Goal: Navigation & Orientation: Find specific page/section

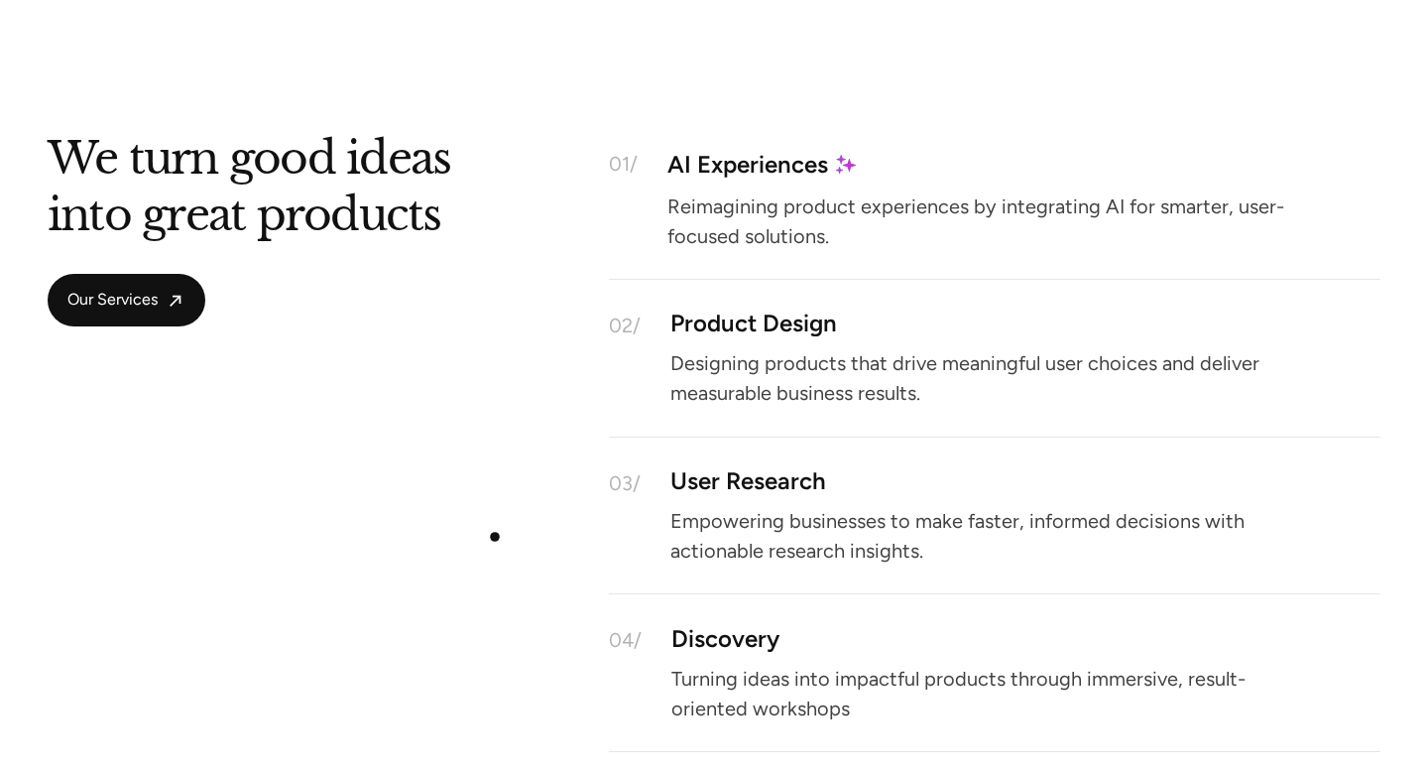
scroll to position [1819, 0]
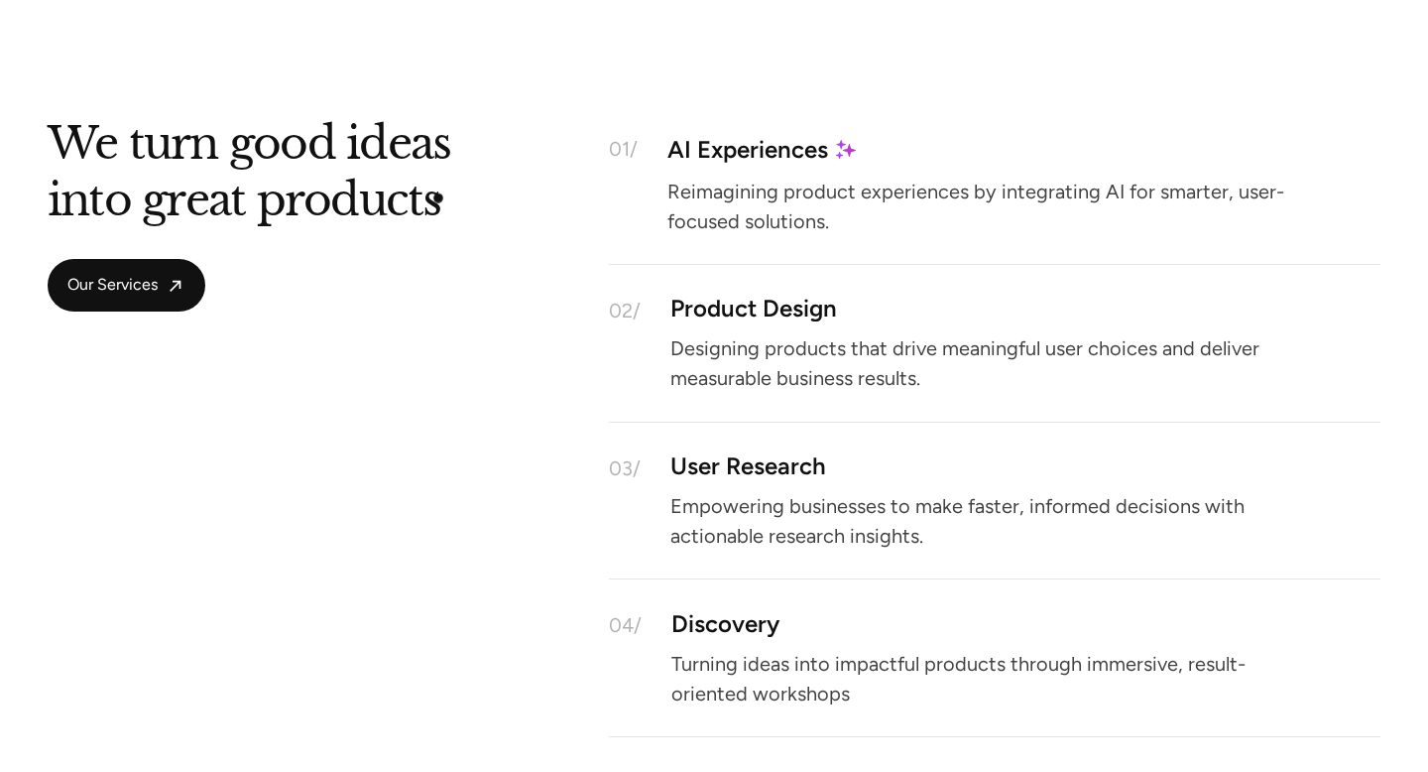
click at [438, 198] on h2 "We turn good ideas into great products" at bounding box center [249, 177] width 403 height 101
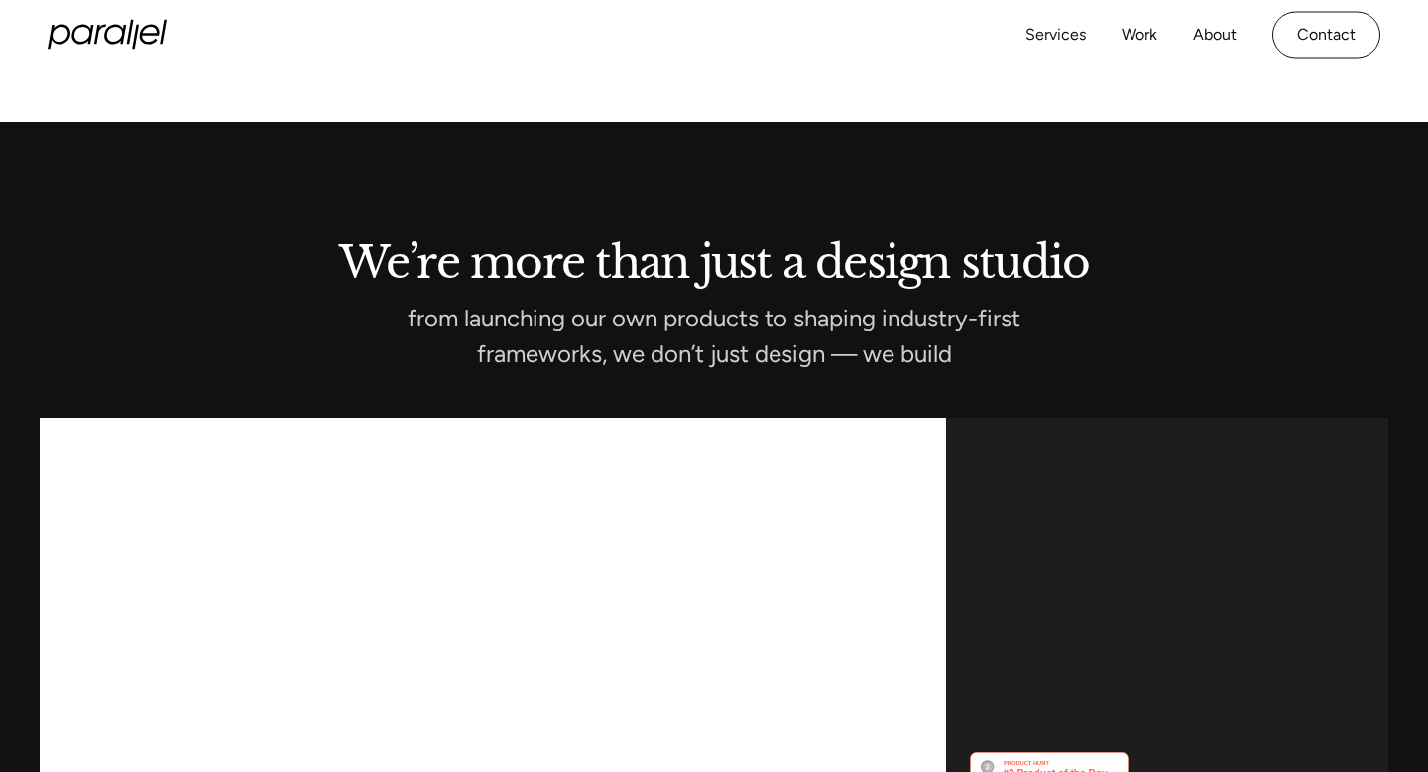
scroll to position [0, 0]
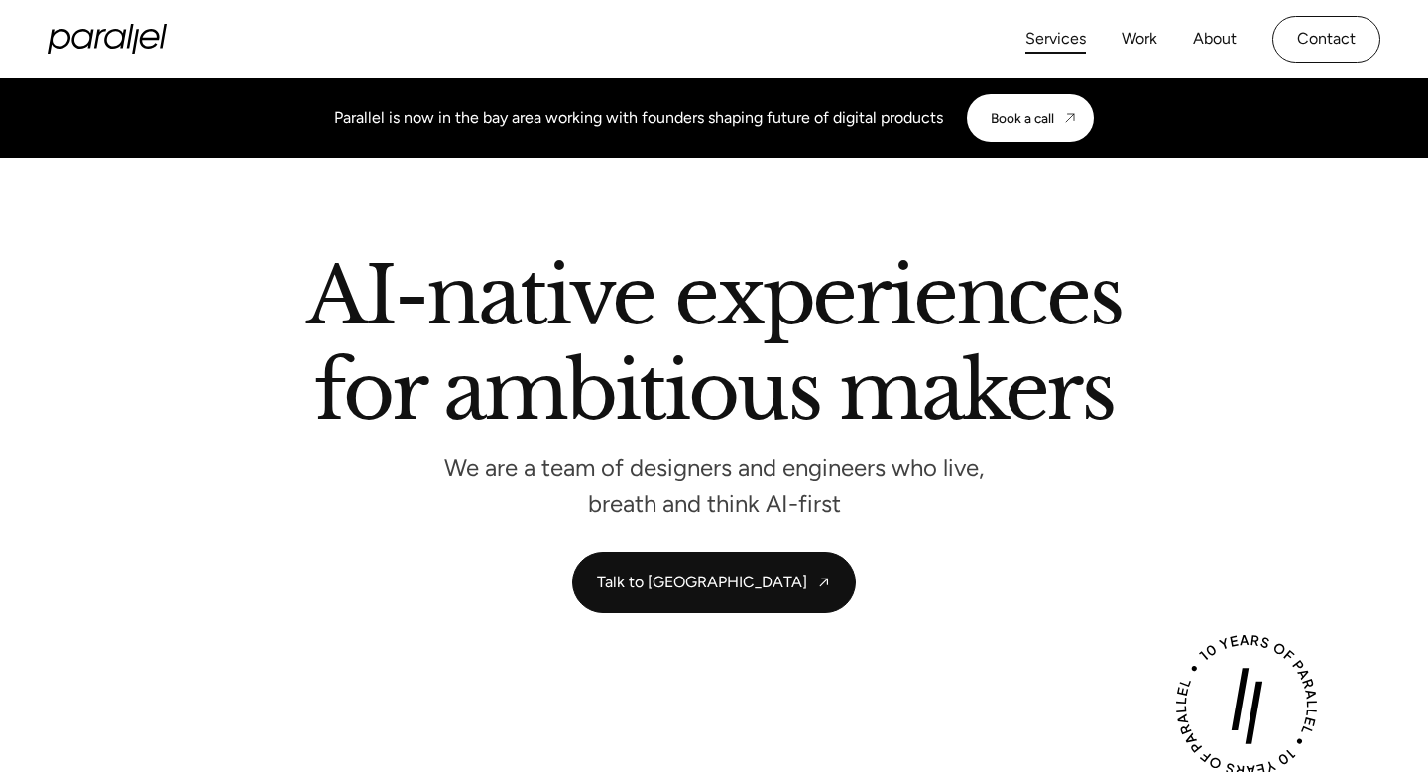
click at [1072, 42] on link "Services" at bounding box center [1055, 39] width 60 height 29
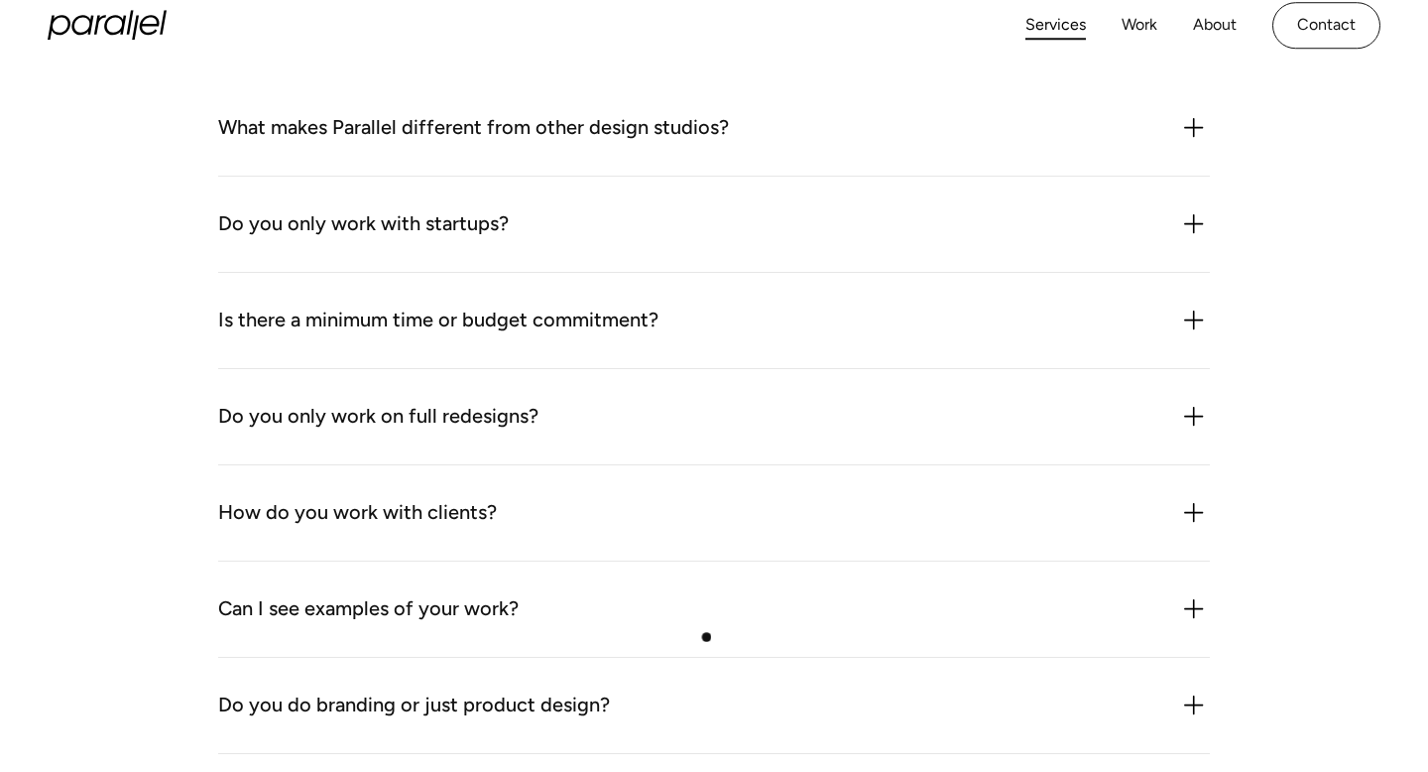
scroll to position [5447, 0]
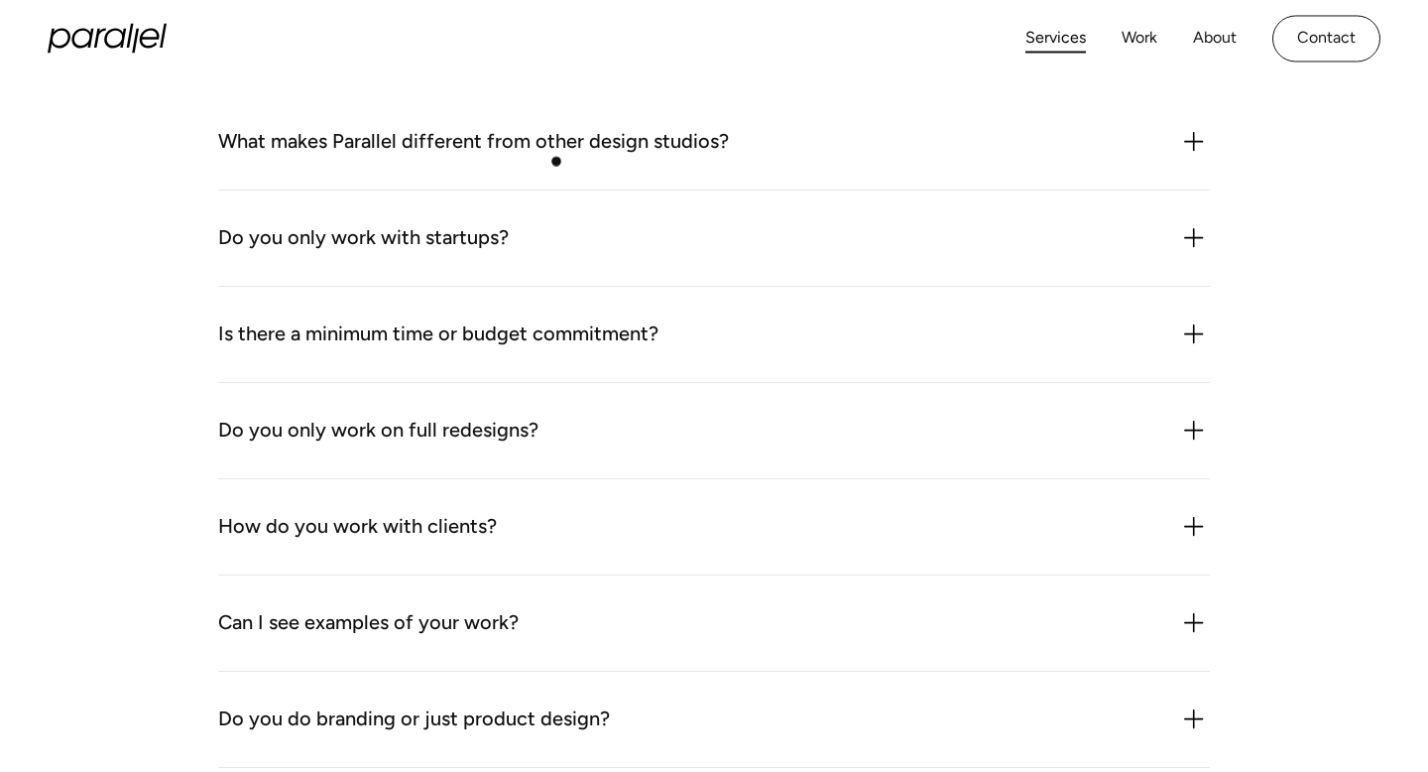
click at [556, 158] on div "What makes Parallel different from other design studios?" at bounding box center [473, 142] width 511 height 32
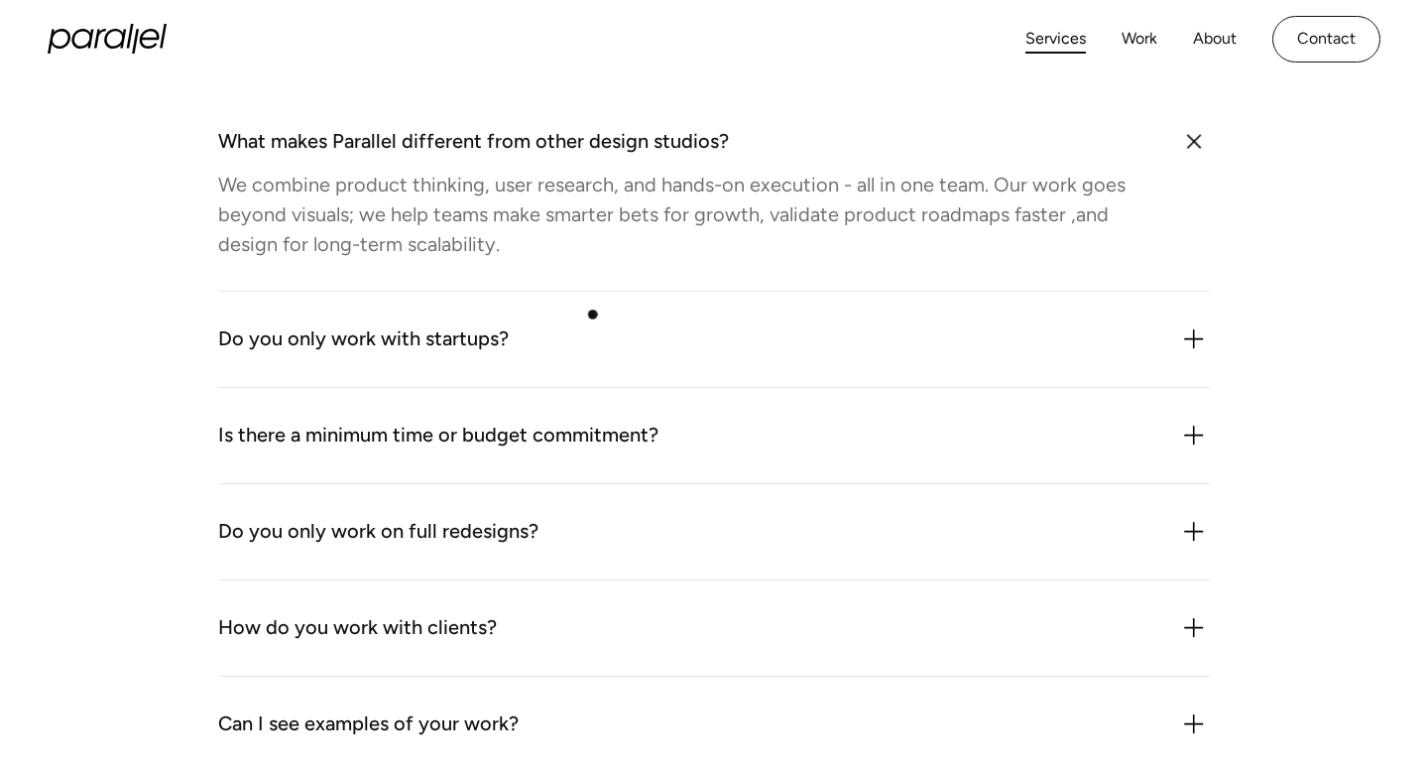
click at [599, 345] on div "Do you only work with startups?" at bounding box center [714, 339] width 992 height 32
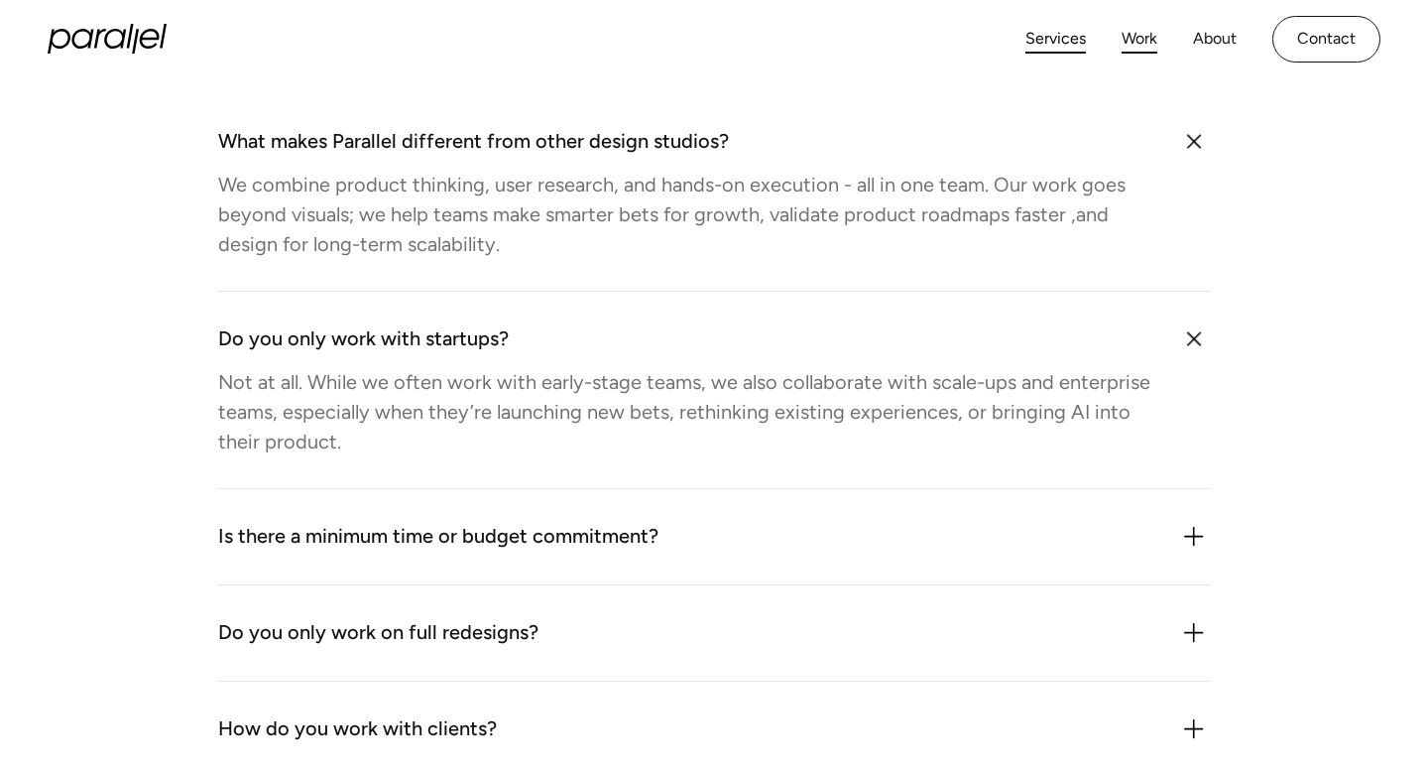
click at [1147, 27] on link "Work" at bounding box center [1140, 39] width 36 height 29
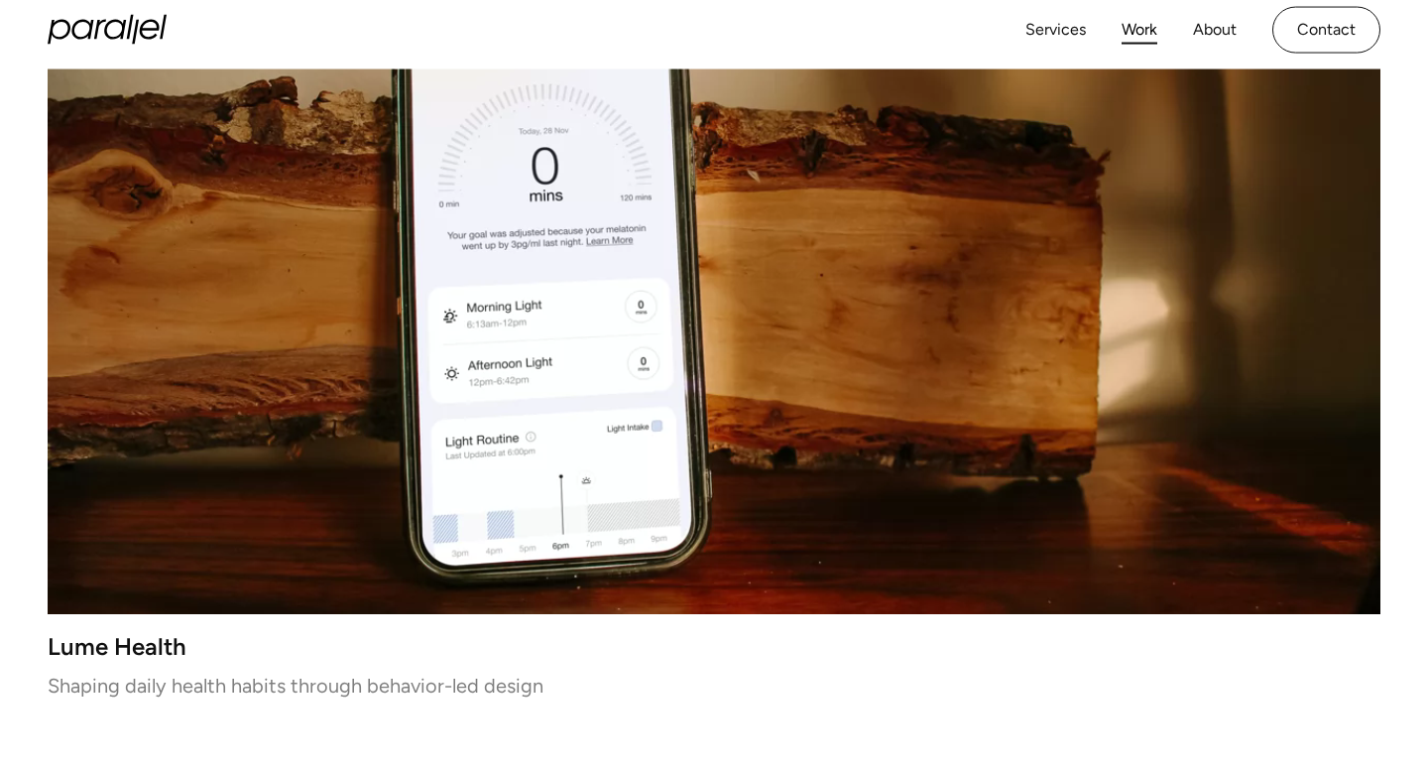
scroll to position [784, 0]
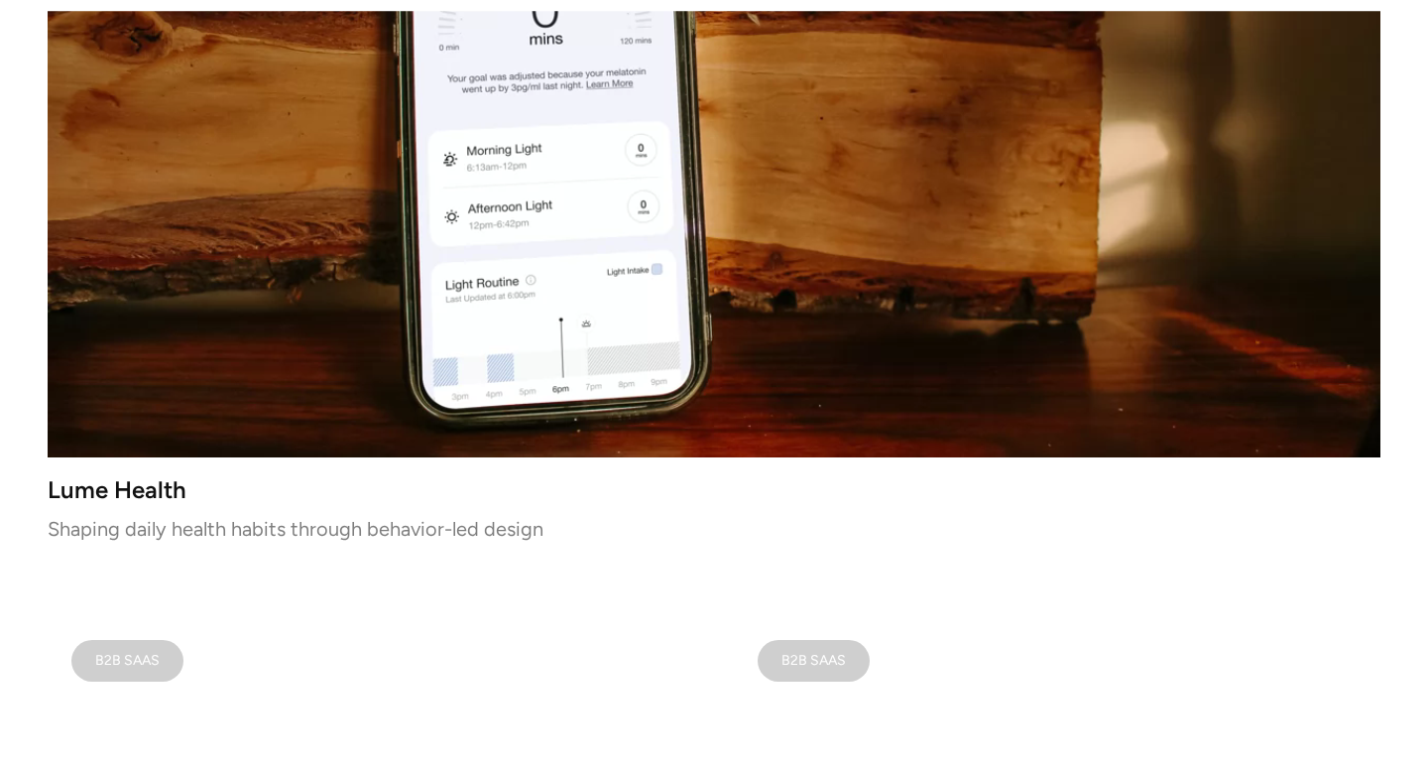
click at [598, 253] on video at bounding box center [714, 124] width 1333 height 666
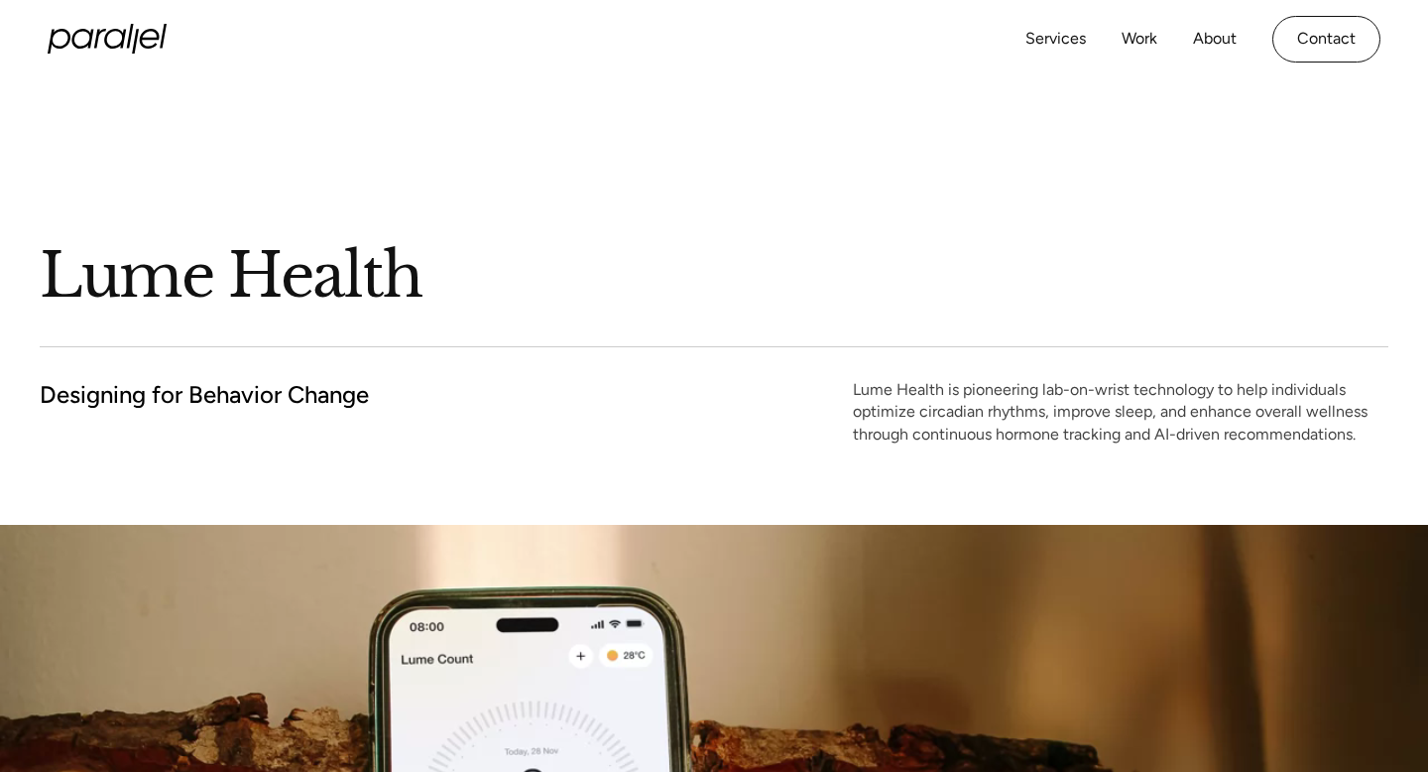
scroll to position [5, 0]
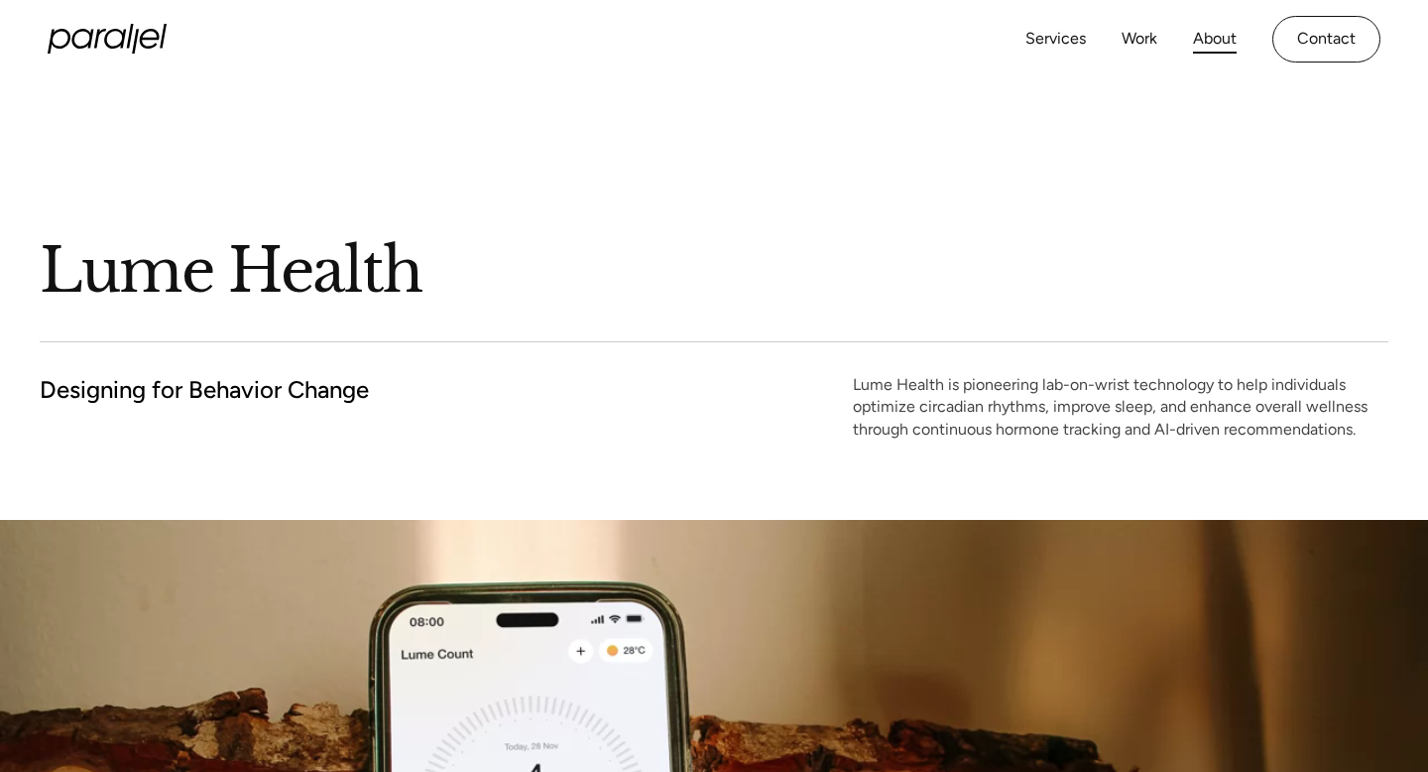
click at [1224, 37] on link "About" at bounding box center [1215, 39] width 44 height 29
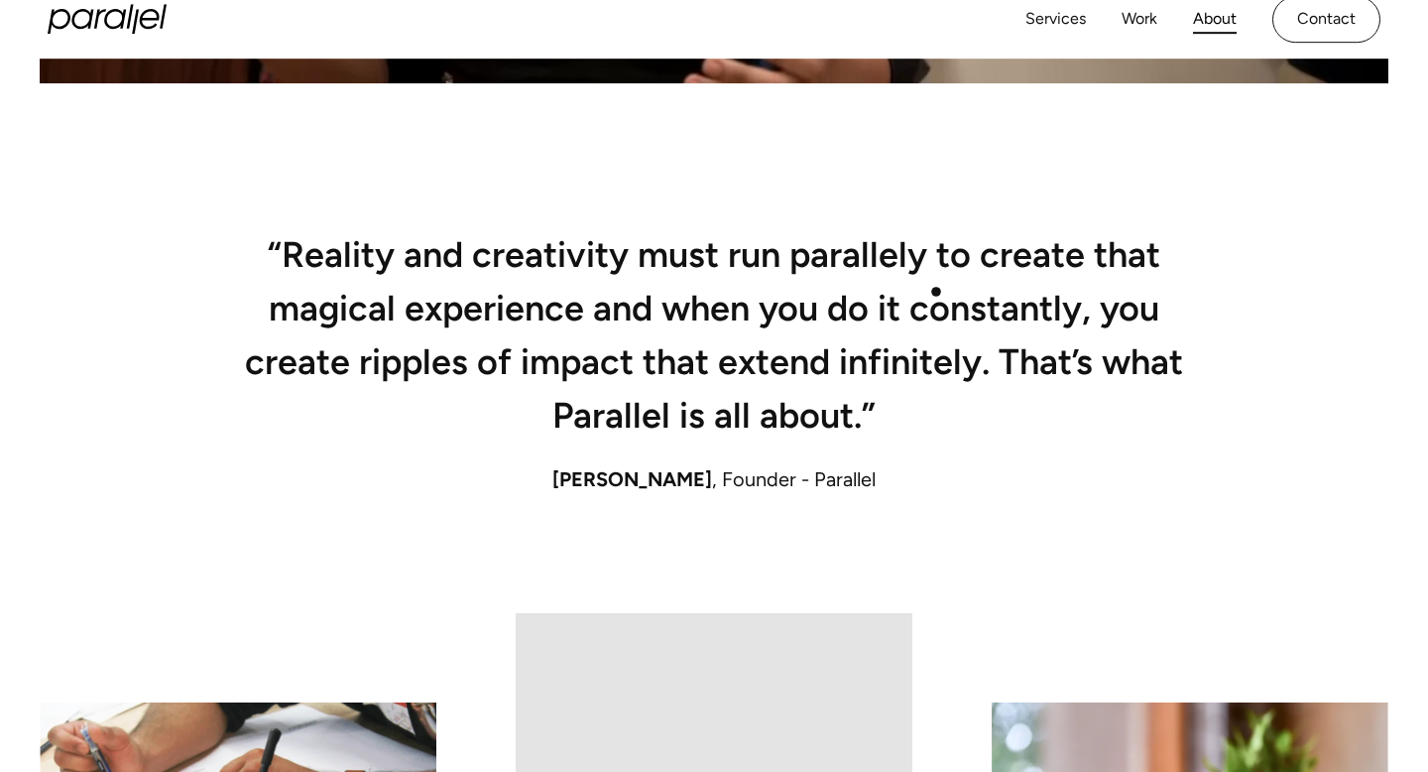
scroll to position [611, 0]
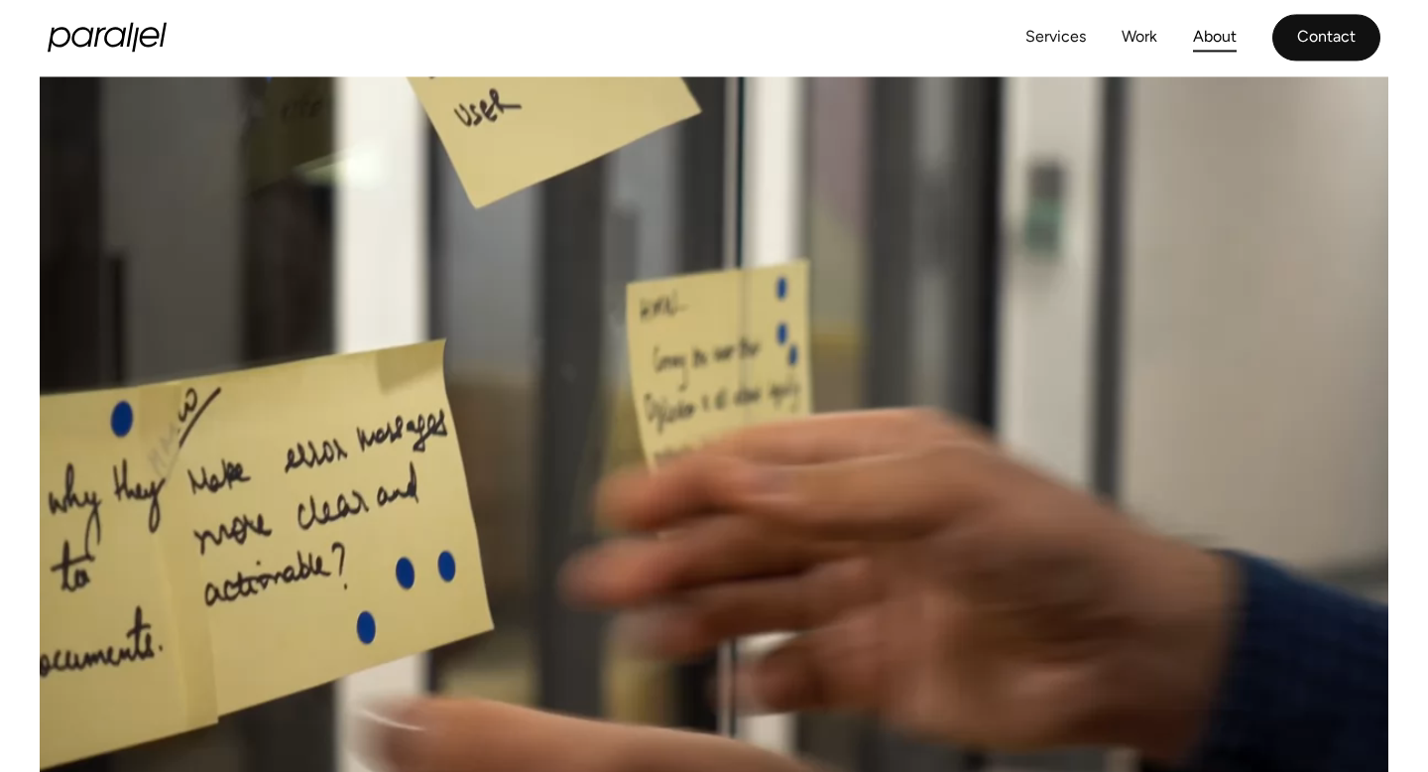
click at [1336, 29] on link "Contact" at bounding box center [1326, 37] width 108 height 47
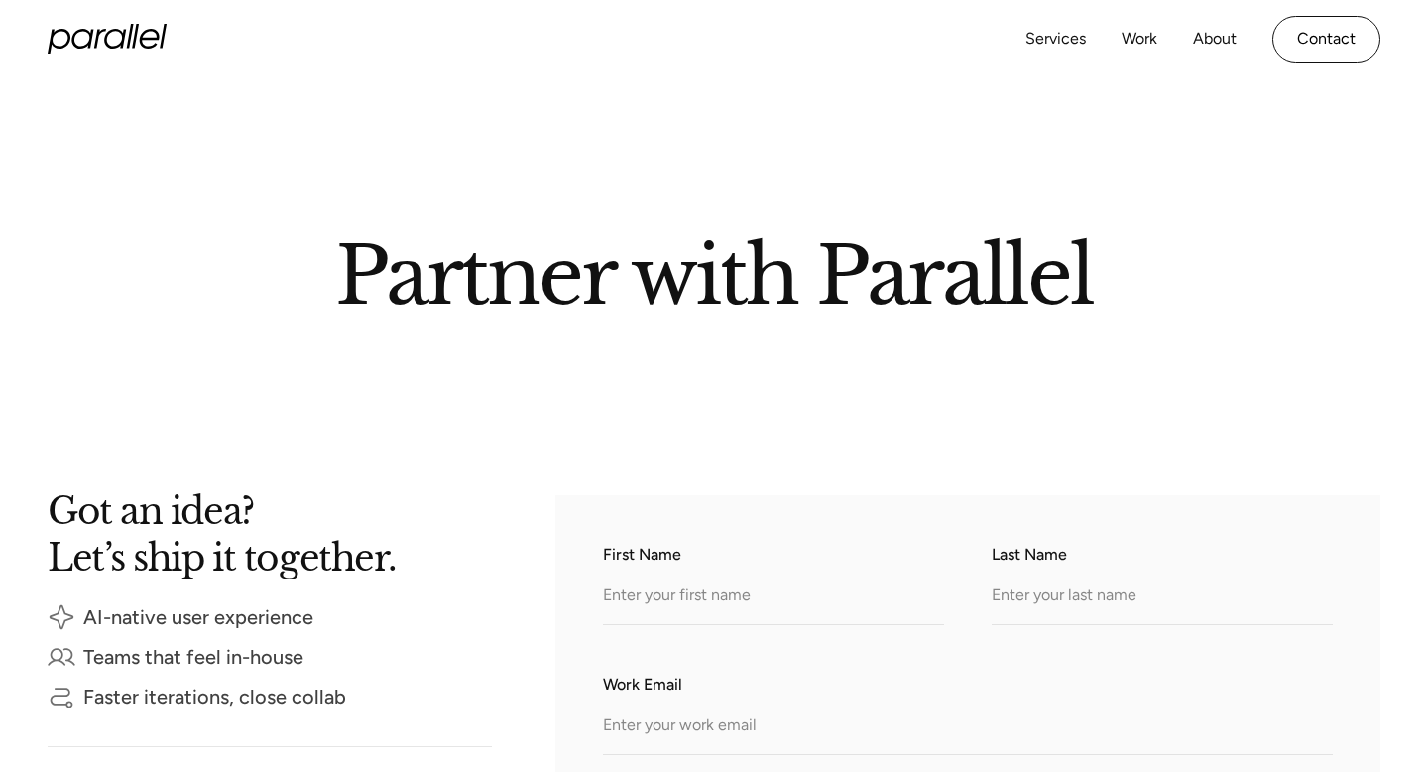
click at [148, 30] on icon "home" at bounding box center [107, 39] width 119 height 30
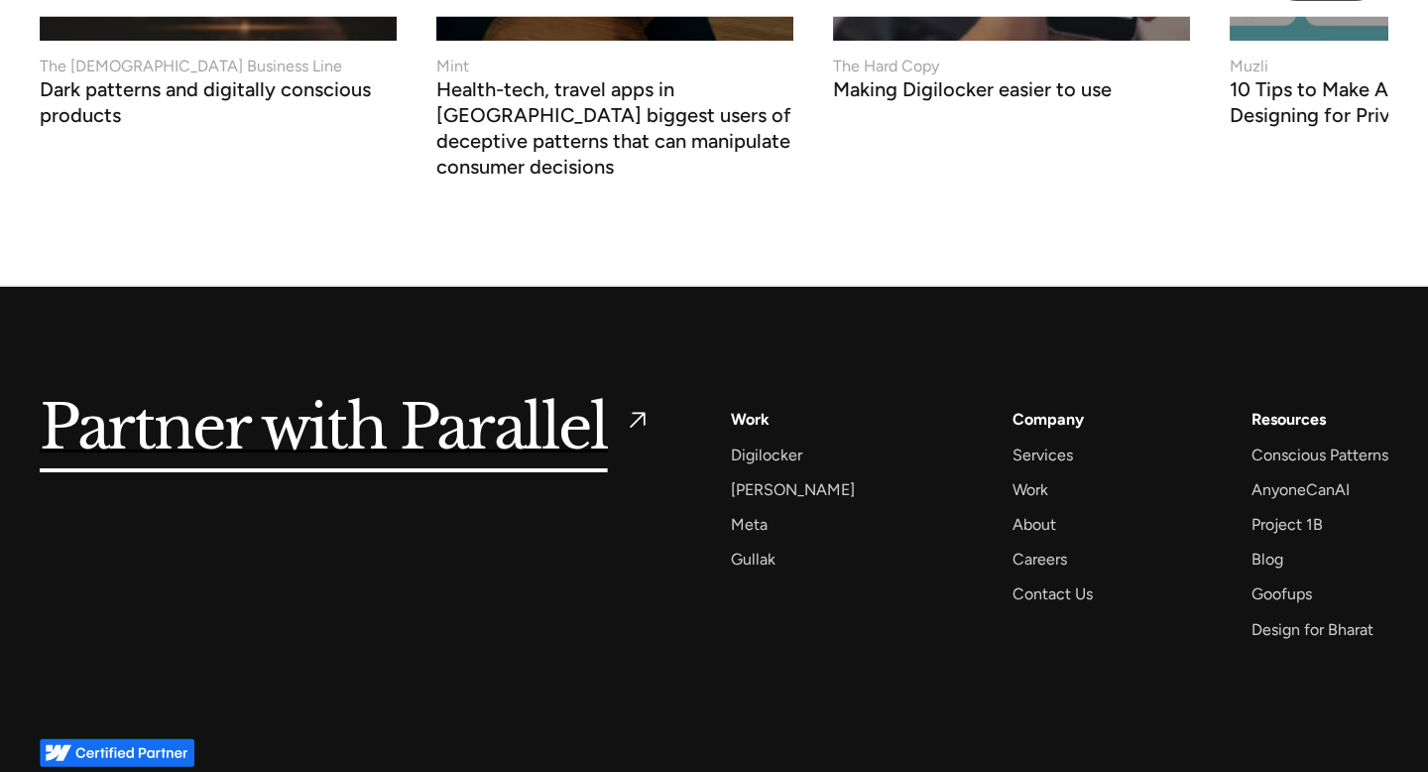
scroll to position [7700, 0]
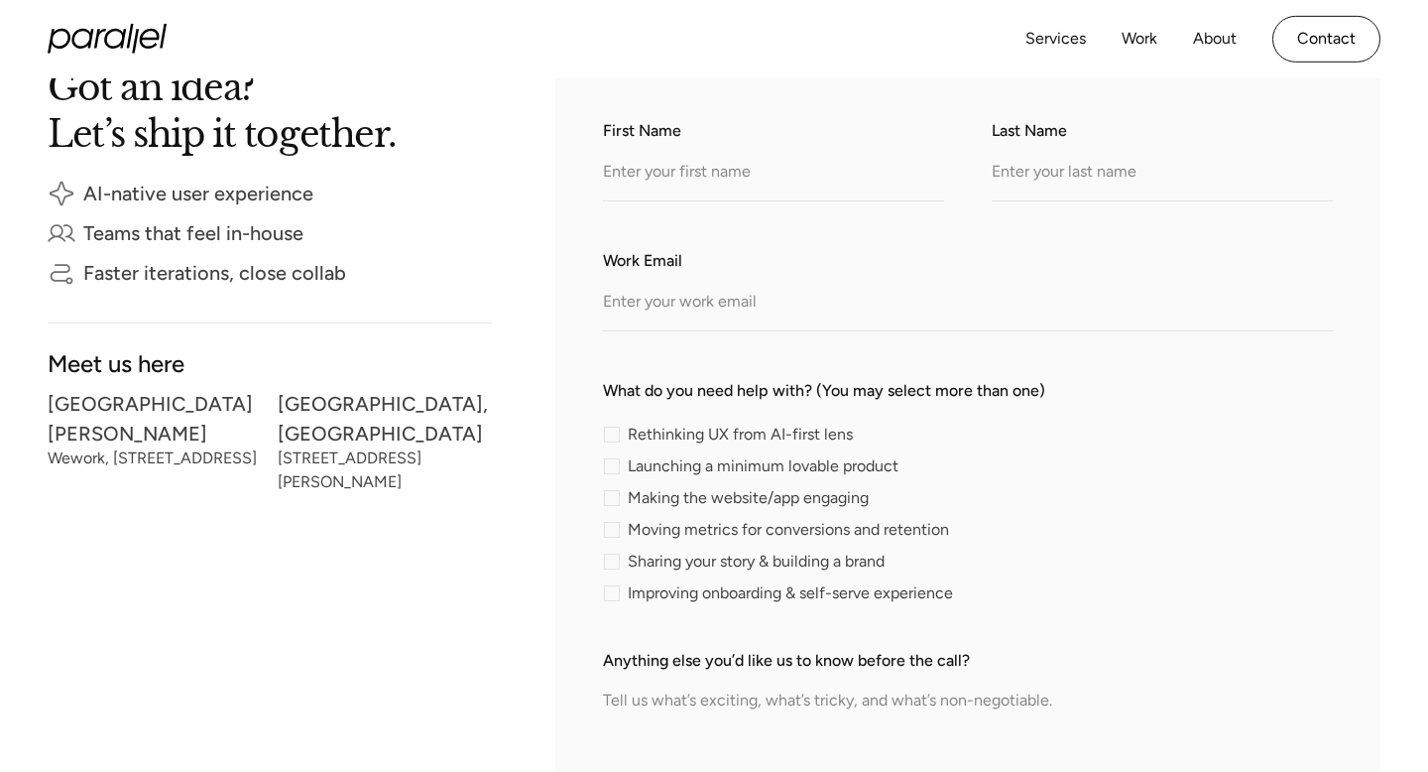
scroll to position [361, 0]
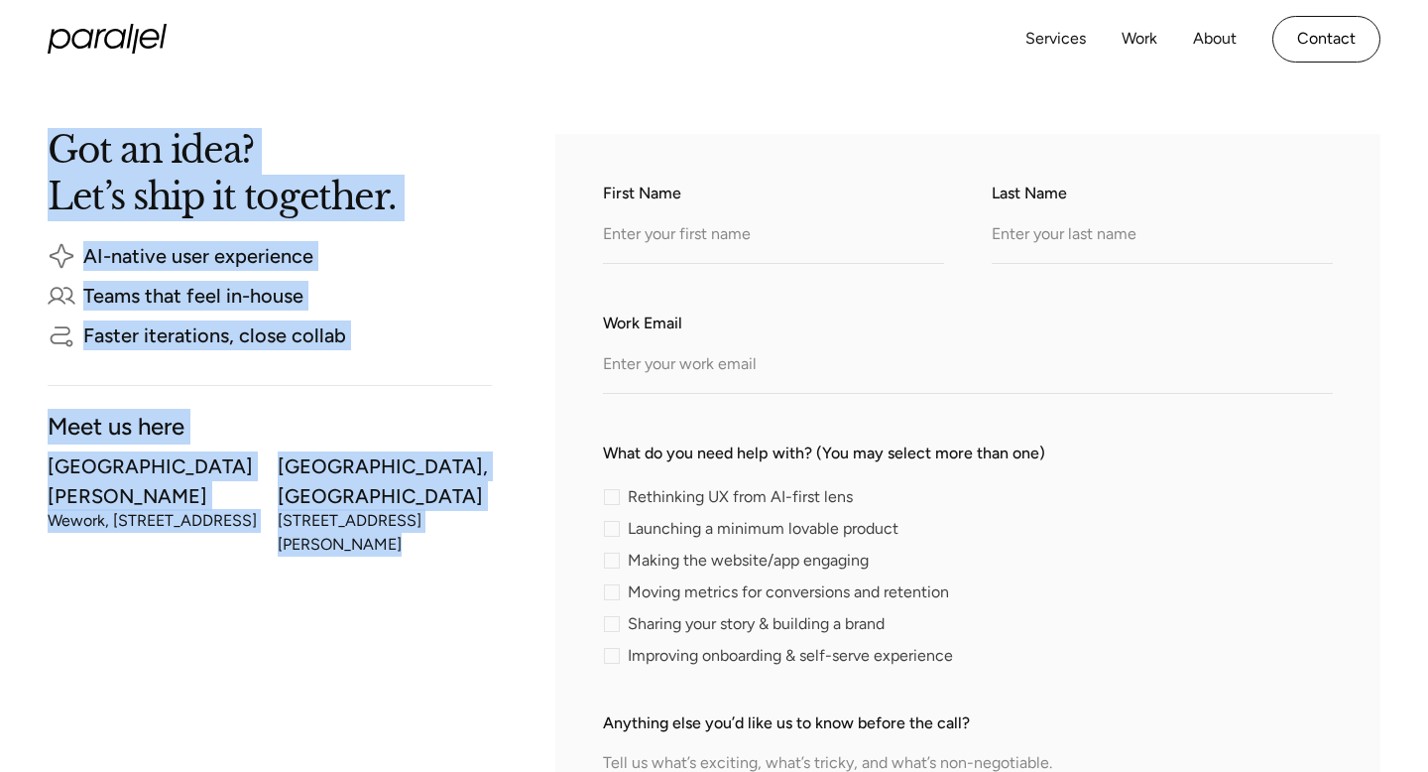
drag, startPoint x: 30, startPoint y: 418, endPoint x: 502, endPoint y: 498, distance: 478.9
click at [502, 498] on section "Got an idea? Let’s ship it together. AI-native user experience Teams that feel …" at bounding box center [714, 617] width 1428 height 1189
click at [190, 434] on div "Meet us here" at bounding box center [270, 426] width 444 height 17
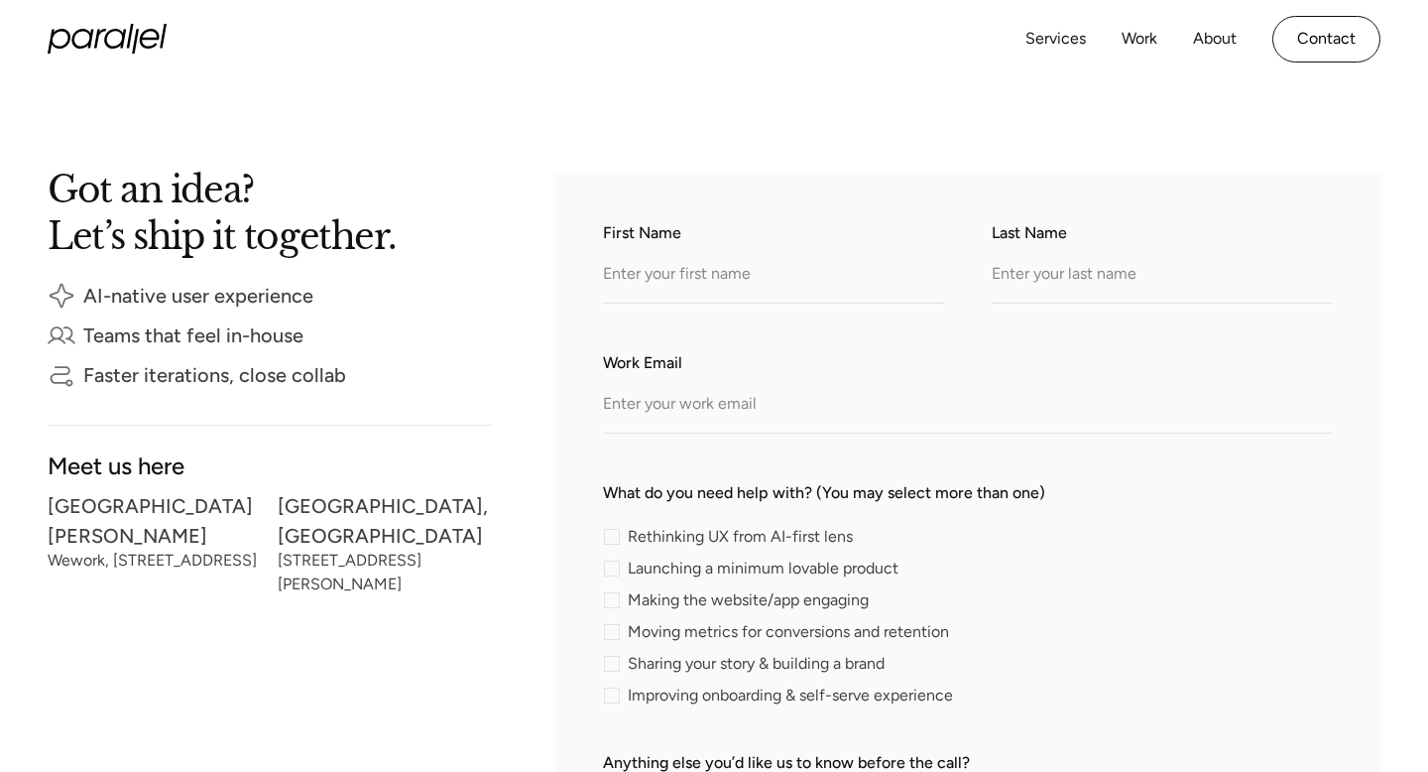
scroll to position [310, 0]
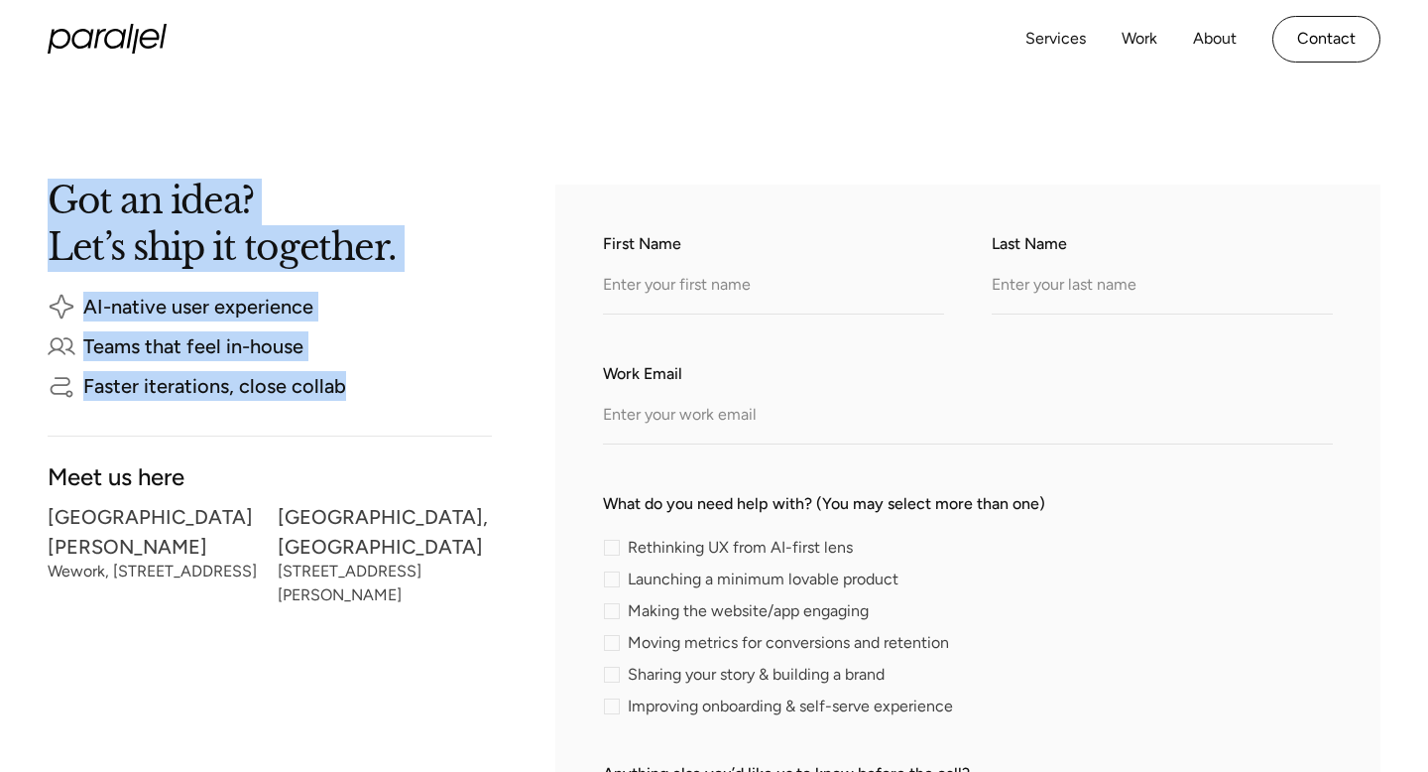
drag, startPoint x: 49, startPoint y: 199, endPoint x: 388, endPoint y: 404, distance: 396.0
click at [388, 404] on div "Got an idea? Let’s ship it together. AI-native user experience Teams that feel …" at bounding box center [270, 326] width 444 height 284
click at [331, 381] on div "Faster iterations, close collab" at bounding box center [214, 386] width 263 height 14
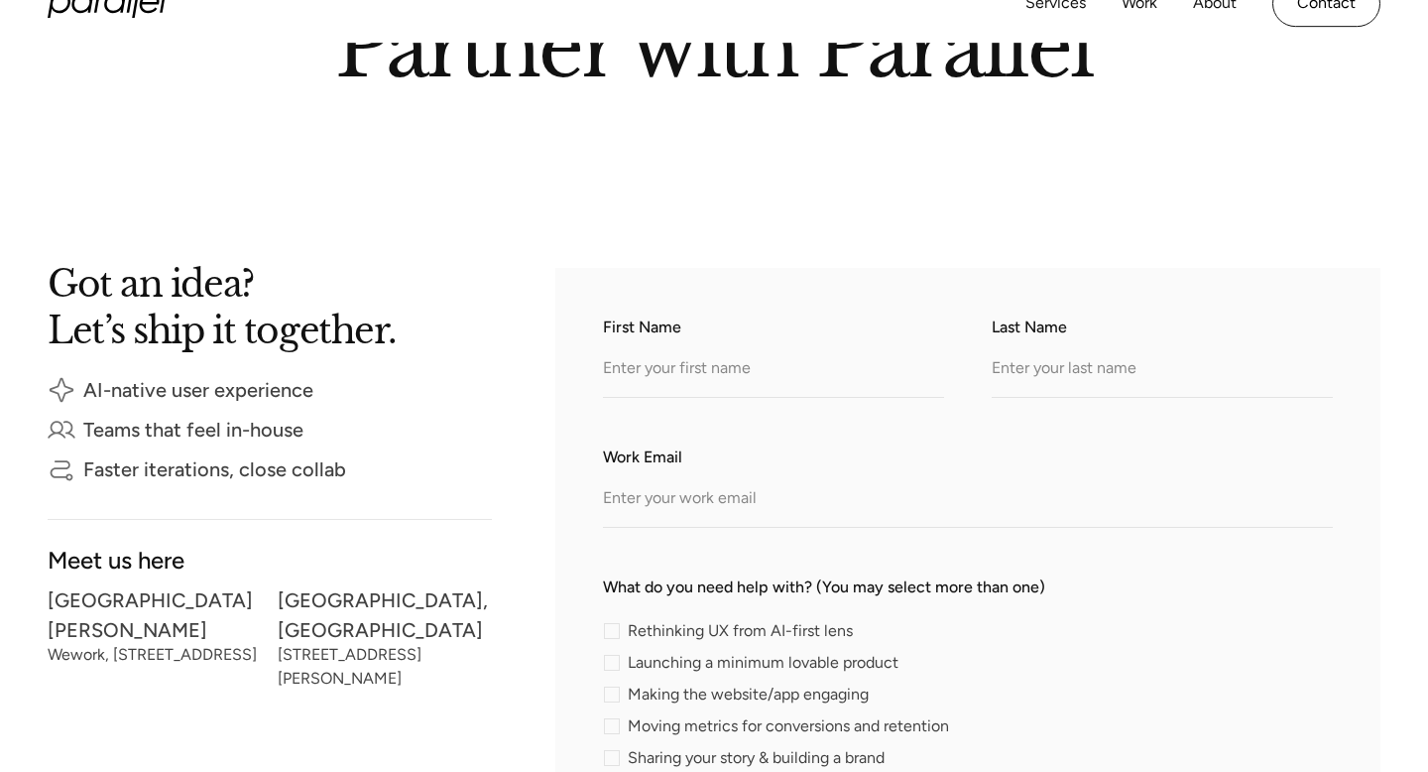
click at [375, 275] on h2 "Got an idea? Let’s ship it together." at bounding box center [270, 306] width 444 height 76
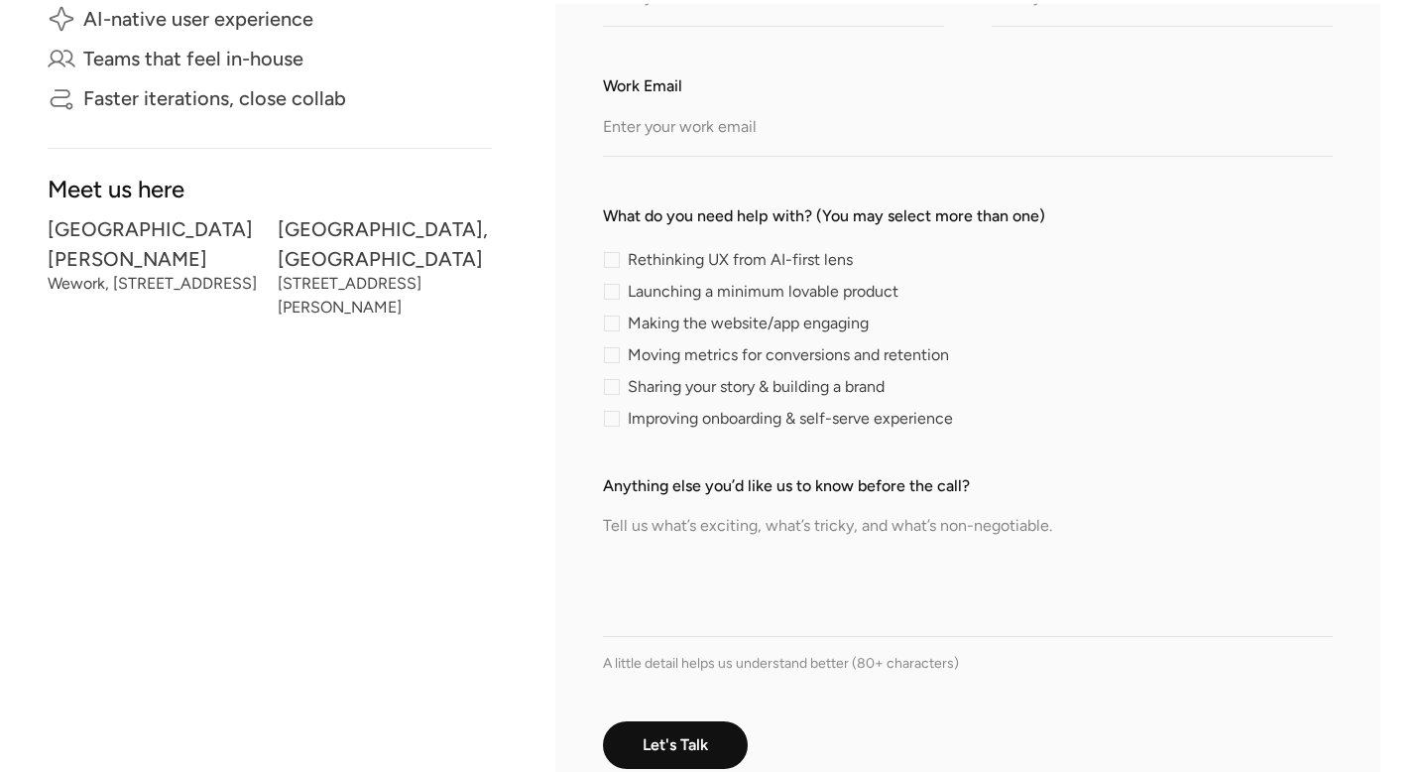
scroll to position [626, 0]
